Goal: Find specific page/section: Find specific page/section

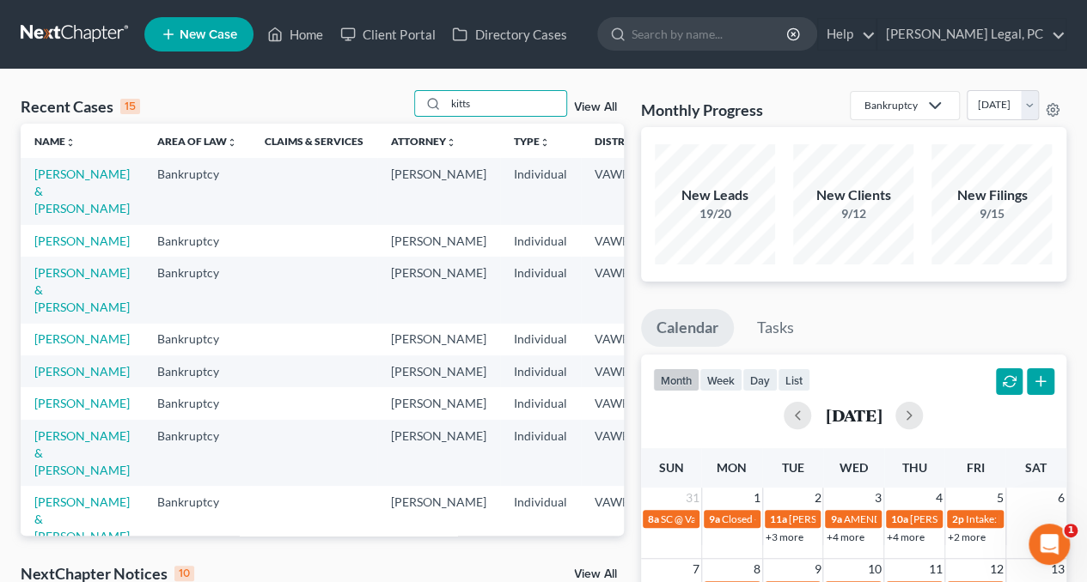
type input "kitts"
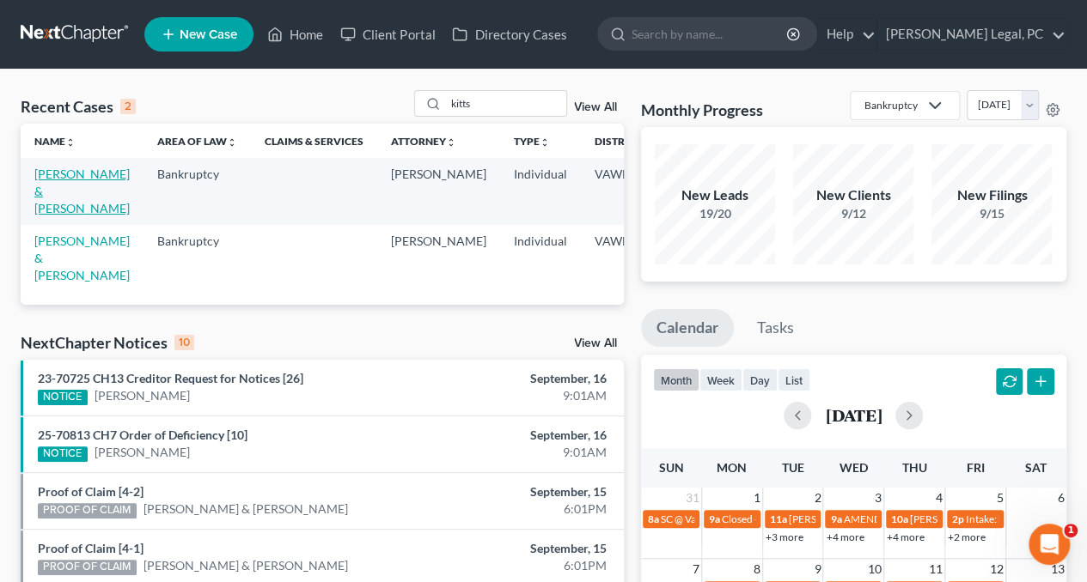
click at [49, 193] on link "[PERSON_NAME] & [PERSON_NAME]" at bounding box center [81, 191] width 95 height 49
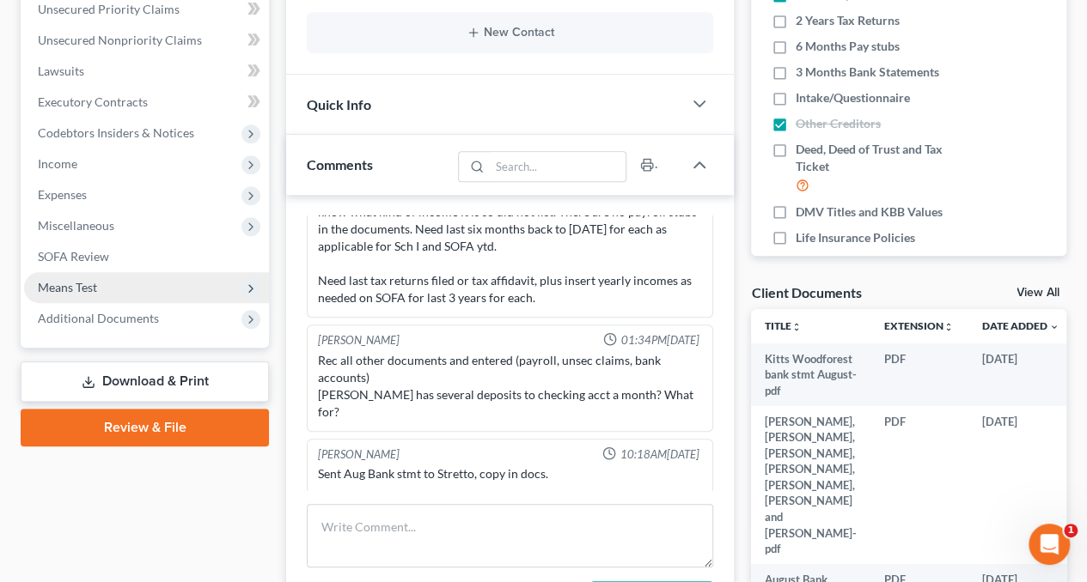
scroll to position [429, 0]
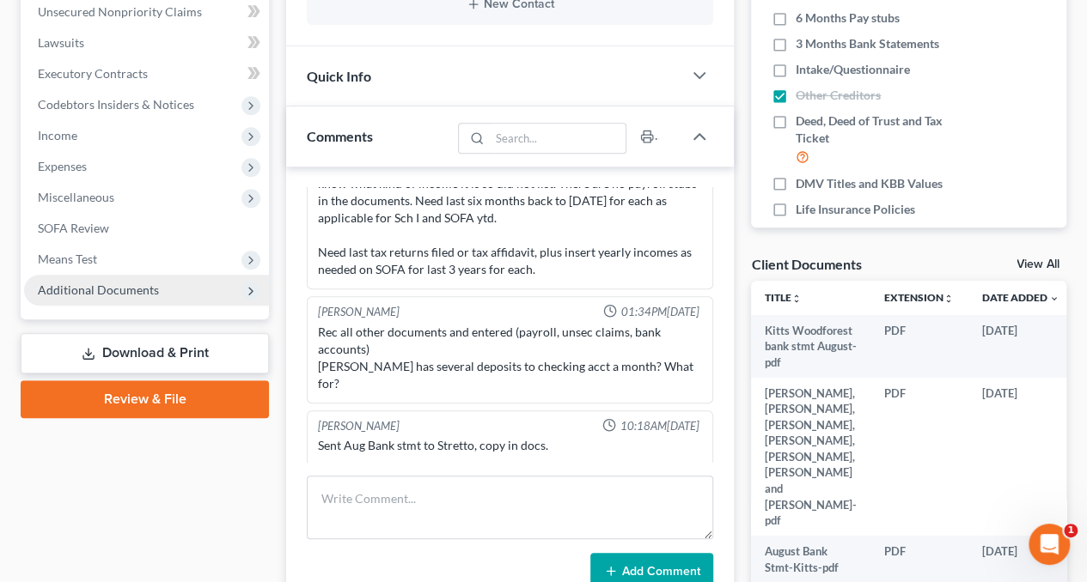
click at [78, 300] on span "Additional Documents" at bounding box center [146, 290] width 245 height 31
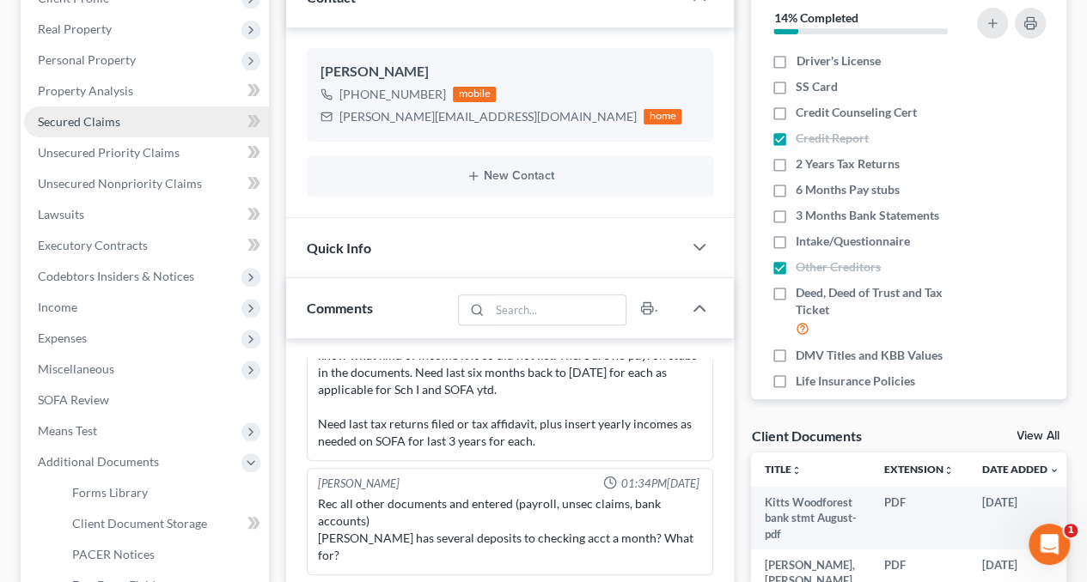
click at [84, 126] on span "Secured Claims" at bounding box center [79, 121] width 82 height 15
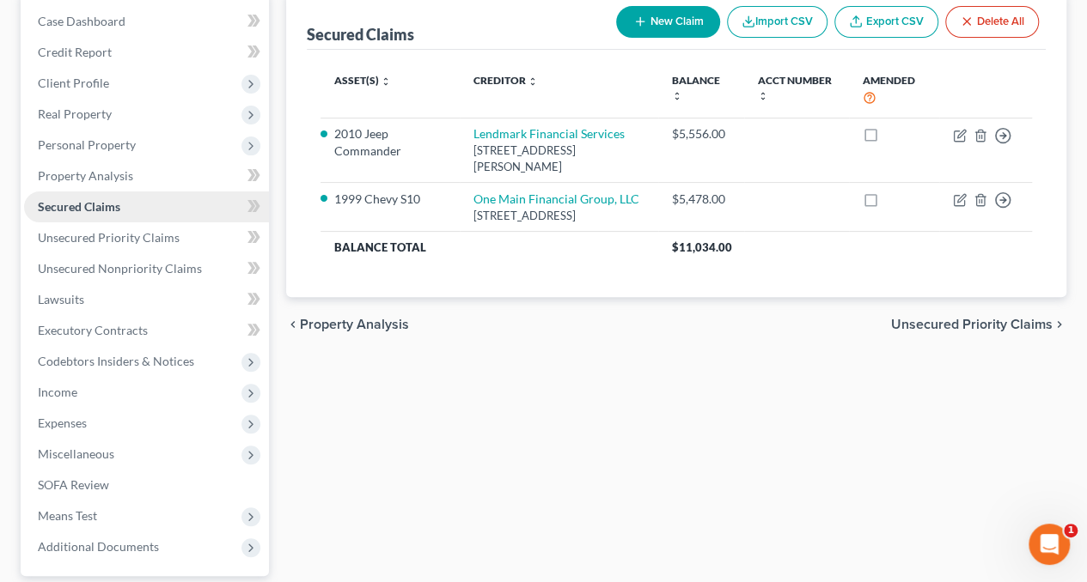
scroll to position [258, 0]
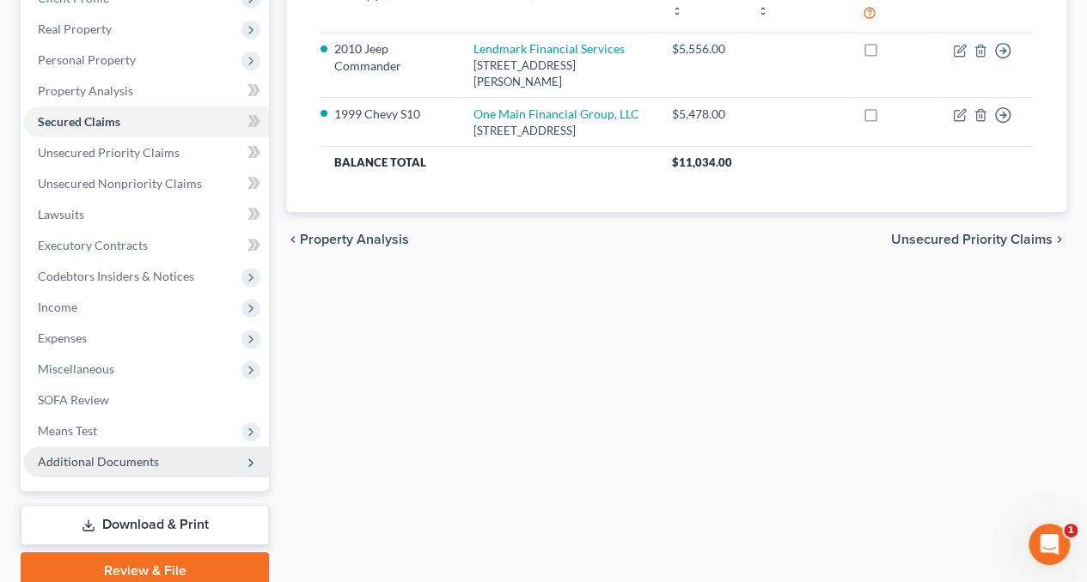
click at [75, 468] on span "Additional Documents" at bounding box center [146, 462] width 245 height 31
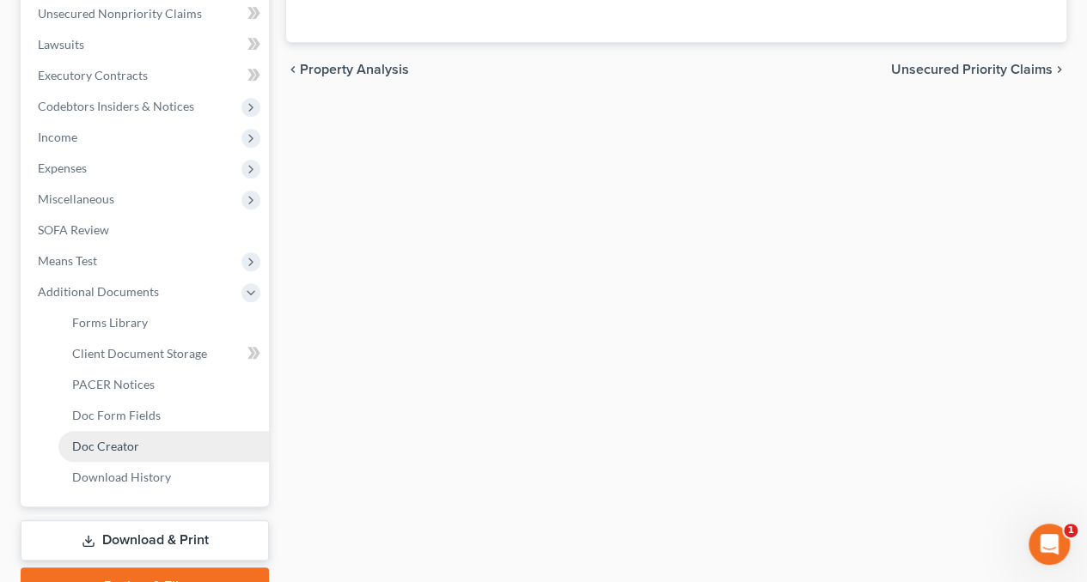
scroll to position [429, 0]
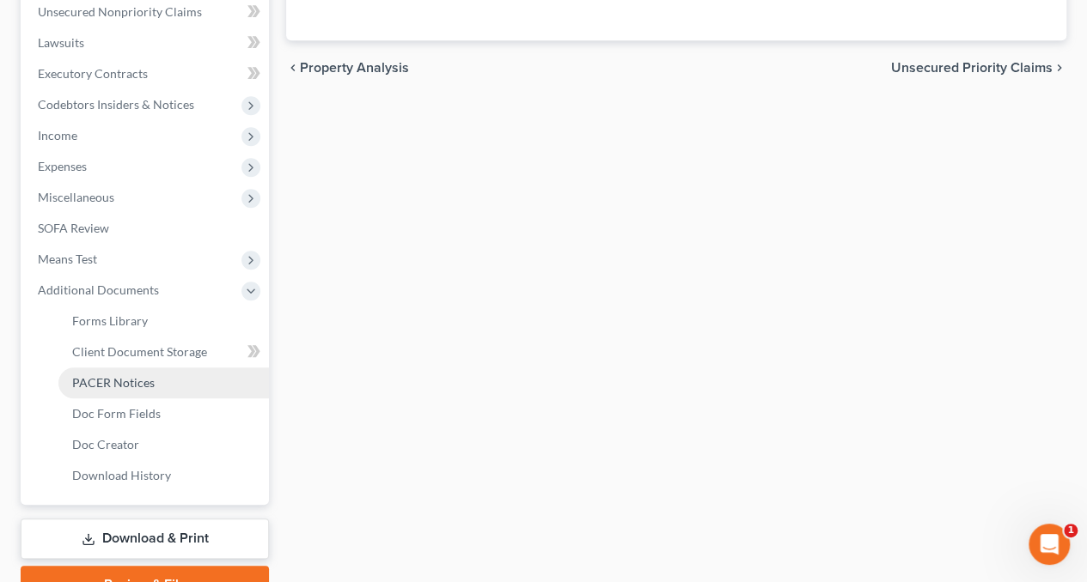
click at [117, 376] on span "PACER Notices" at bounding box center [113, 382] width 82 height 15
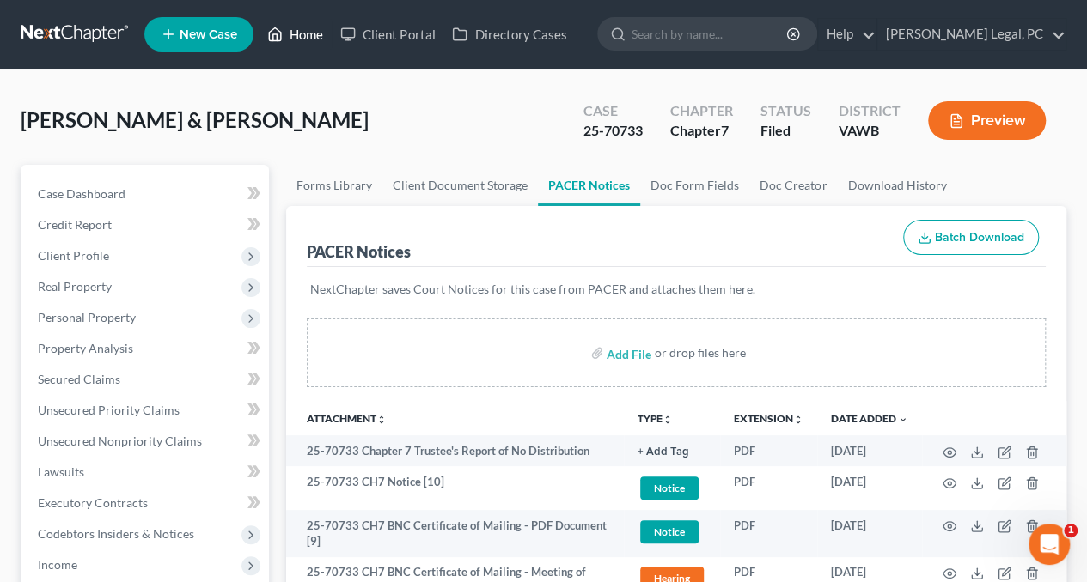
click at [294, 20] on link "Home" at bounding box center [295, 34] width 73 height 31
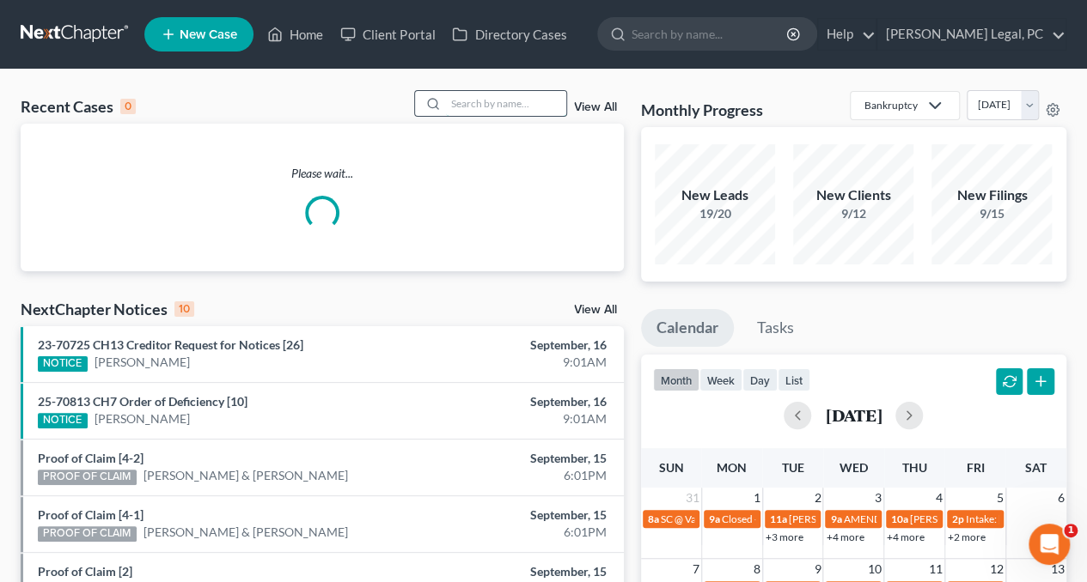
click at [493, 100] on input "search" at bounding box center [506, 103] width 120 height 25
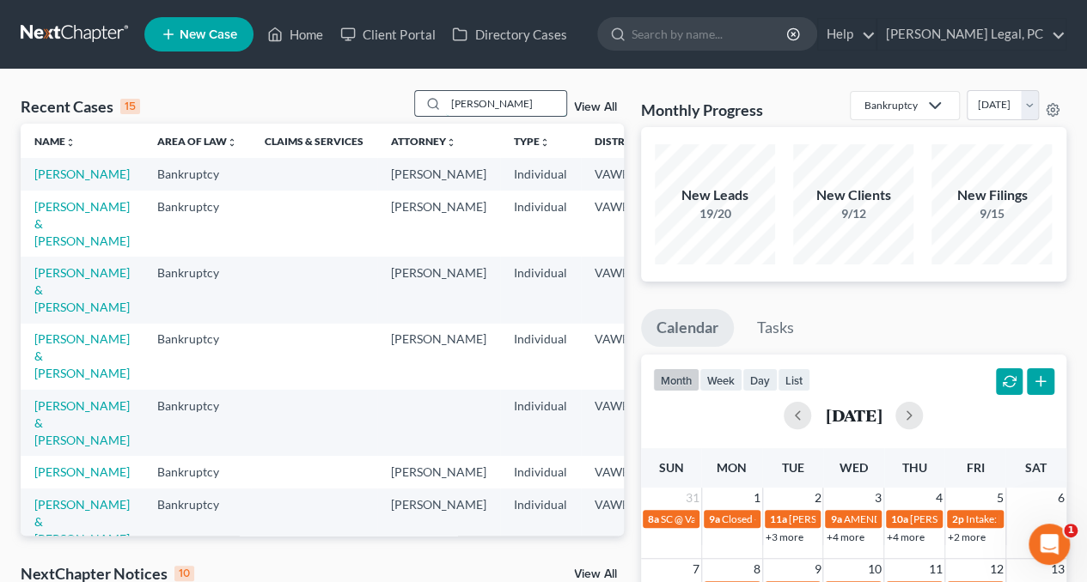
type input "[PERSON_NAME]"
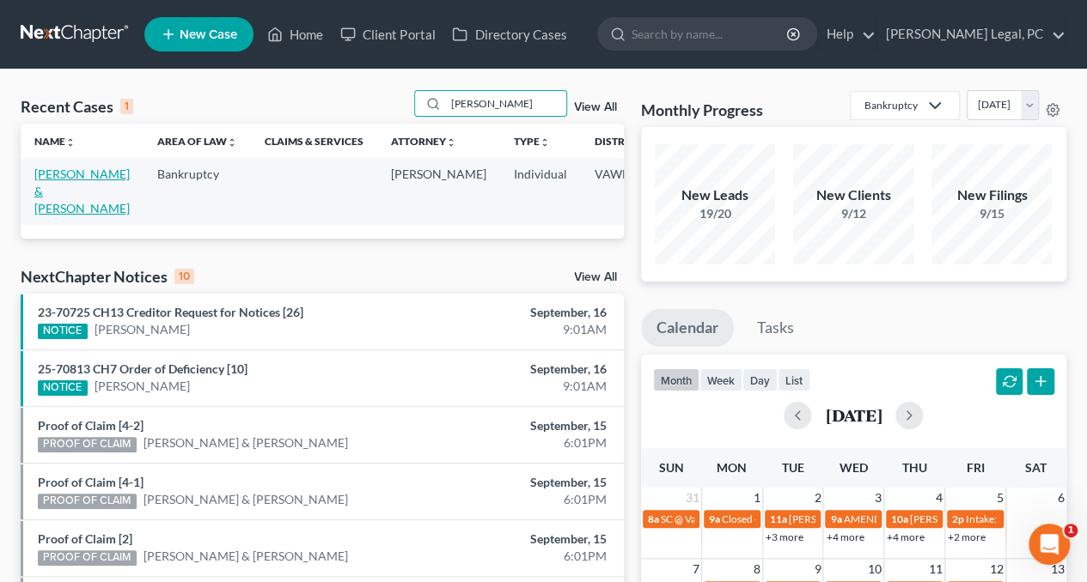
click at [40, 193] on link "[PERSON_NAME] & [PERSON_NAME]" at bounding box center [81, 191] width 95 height 49
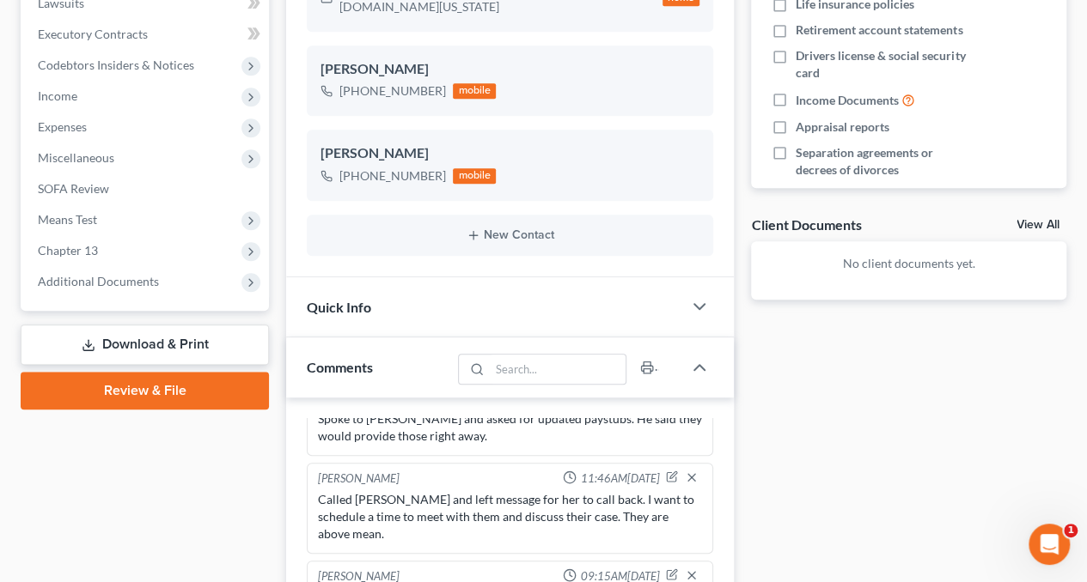
scroll to position [473, 0]
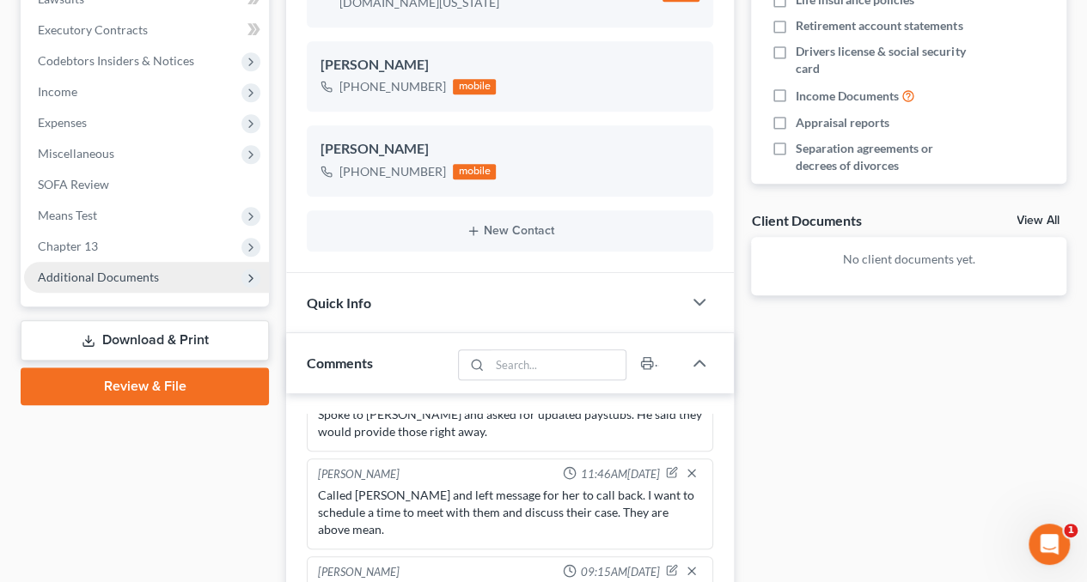
click at [62, 265] on span "Additional Documents" at bounding box center [146, 277] width 245 height 31
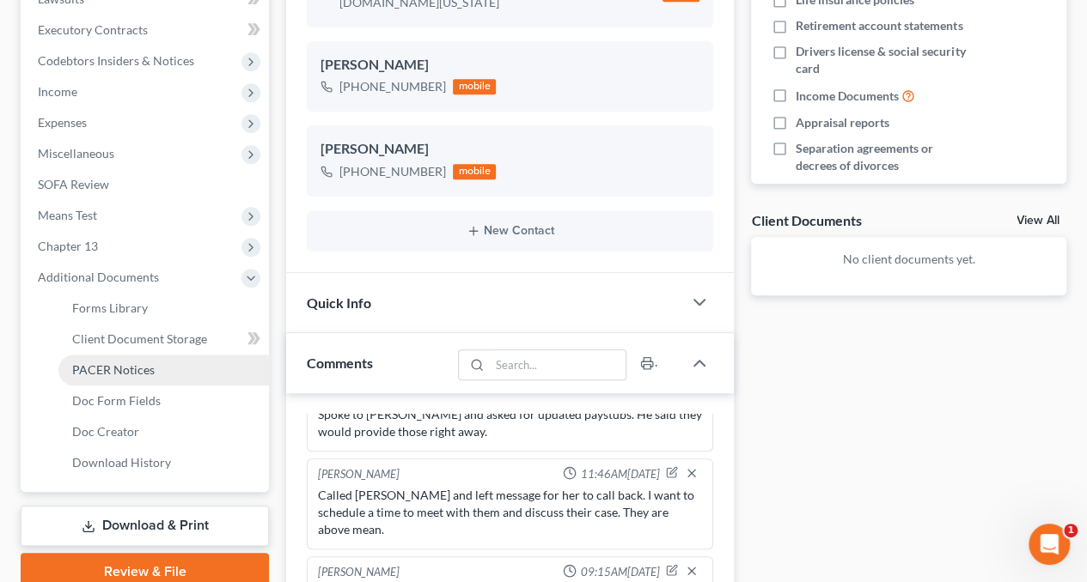
click at [98, 363] on span "PACER Notices" at bounding box center [113, 369] width 82 height 15
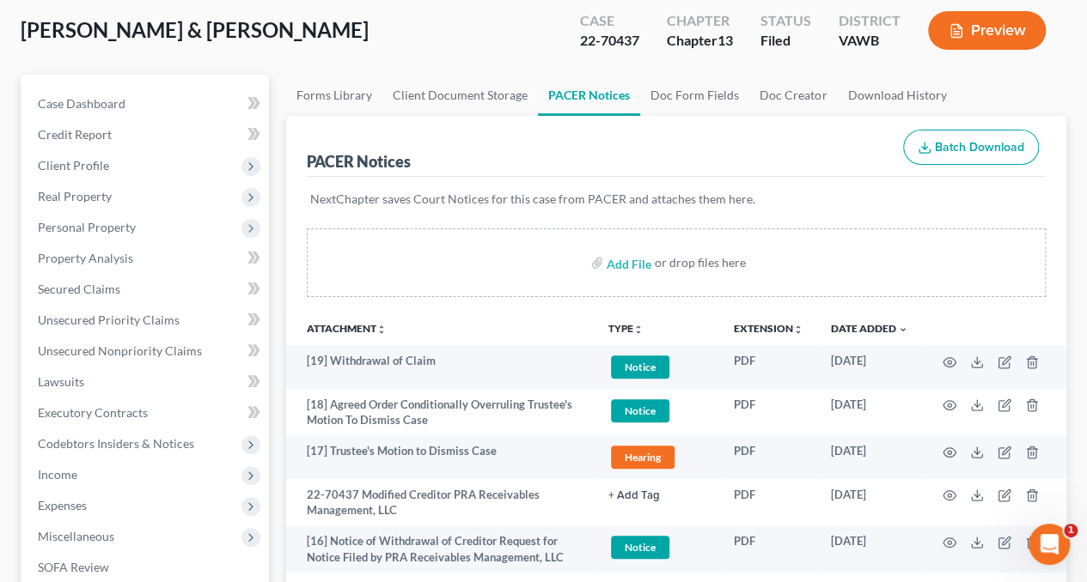
scroll to position [91, 0]
